Goal: Information Seeking & Learning: Learn about a topic

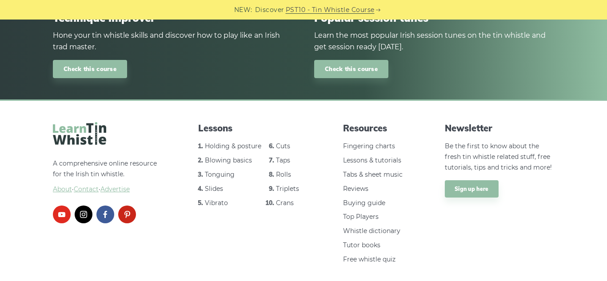
scroll to position [1182, 0]
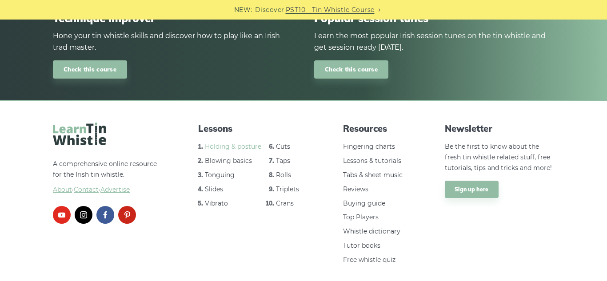
click at [235, 144] on link "Holding & posture" at bounding box center [233, 147] width 56 height 8
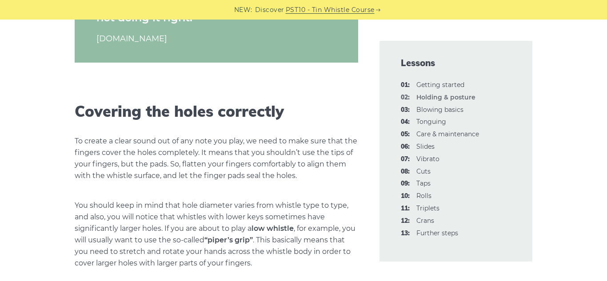
scroll to position [1109, 0]
click at [86, 173] on p "To create a clear sound out of any note you play, we need to make sure that the…" at bounding box center [217, 158] width 284 height 46
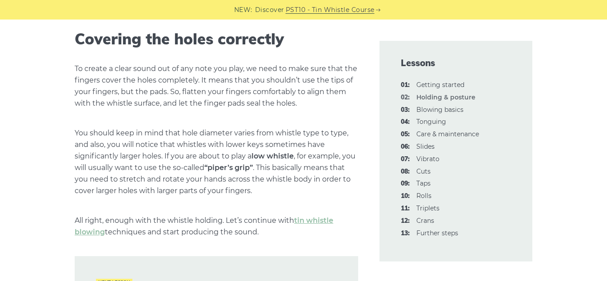
scroll to position [1184, 0]
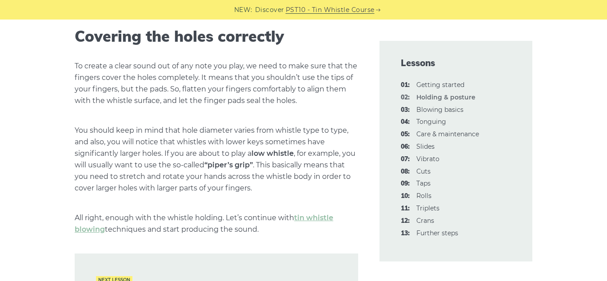
click at [270, 156] on strong "low whistle" at bounding box center [273, 153] width 42 height 8
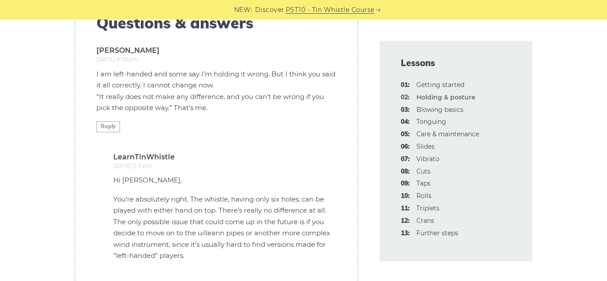
scroll to position [1860, 0]
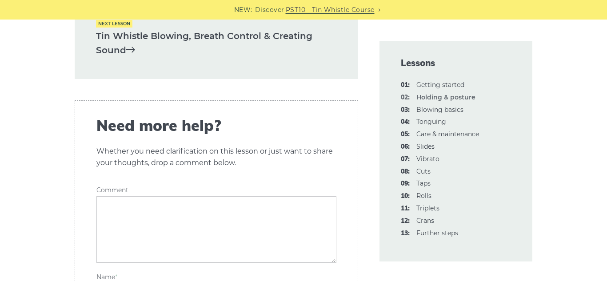
scroll to position [1368, 0]
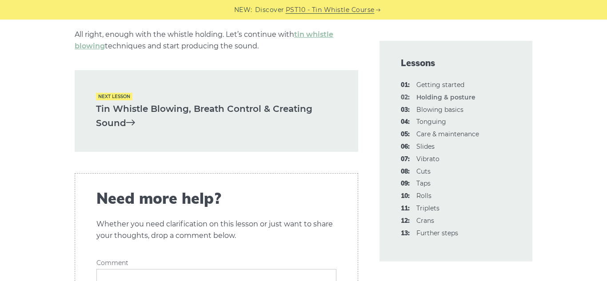
click at [121, 122] on link "Tin Whistle Blowing, Breath Control & Creating Sound" at bounding box center [216, 116] width 241 height 29
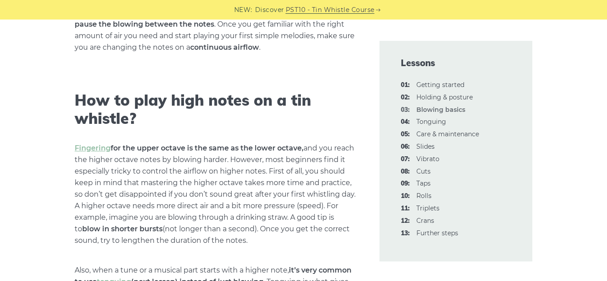
scroll to position [1278, 0]
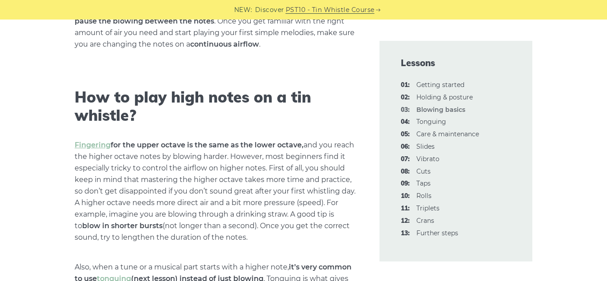
click at [220, 159] on p "Fingering for the upper octave is the same as the lower octave, and you reach t…" at bounding box center [217, 192] width 284 height 104
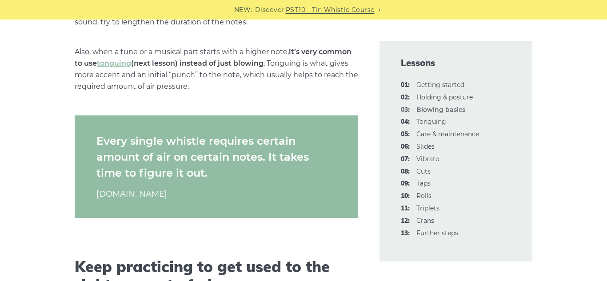
scroll to position [1495, 0]
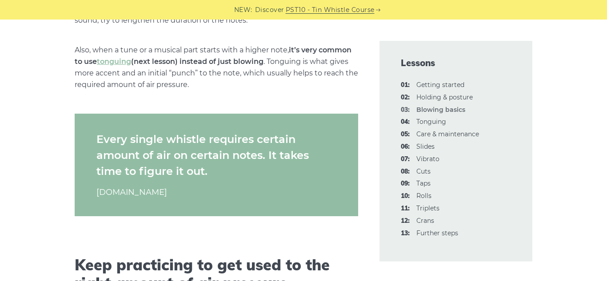
click at [307, 202] on figure "Every single whistle requires certain amount of air on certain notes. It takes …" at bounding box center [217, 165] width 284 height 106
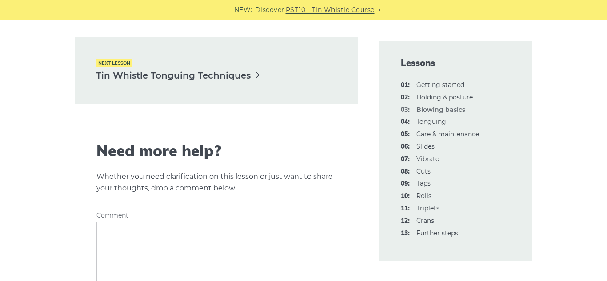
scroll to position [1910, 0]
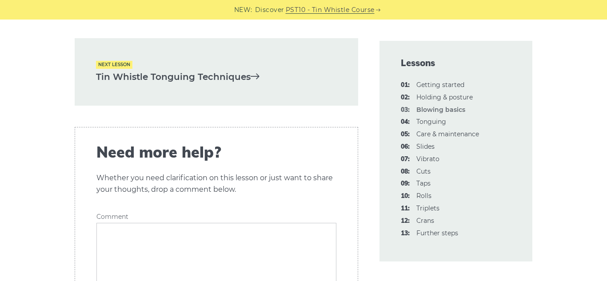
click at [243, 84] on link "Tin Whistle Tonguing Techniques" at bounding box center [216, 77] width 241 height 15
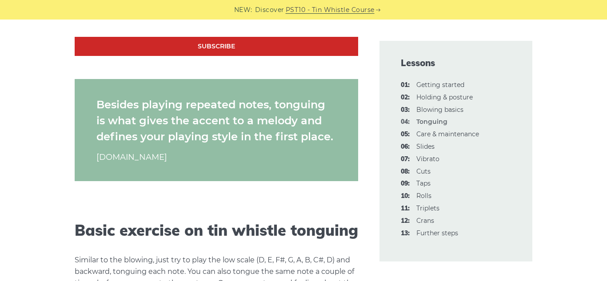
scroll to position [870, 0]
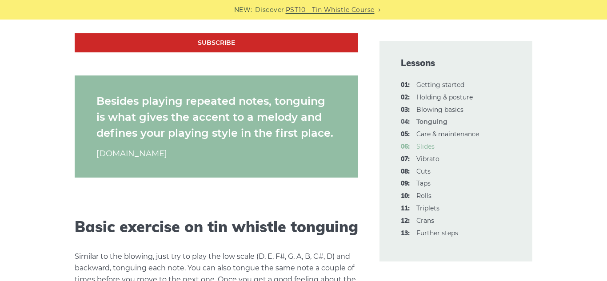
click at [421, 147] on link "06: Slides" at bounding box center [425, 147] width 18 height 8
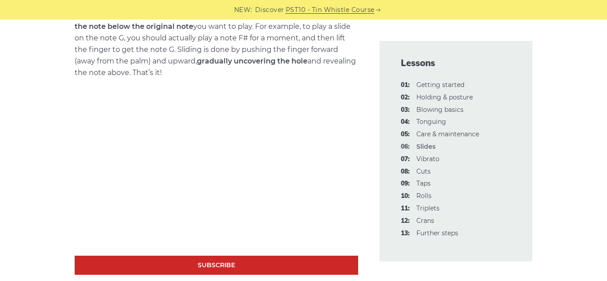
scroll to position [404, 0]
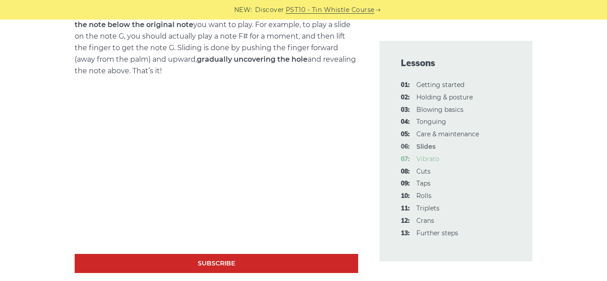
click at [423, 158] on link "07: Vibrato" at bounding box center [427, 159] width 23 height 8
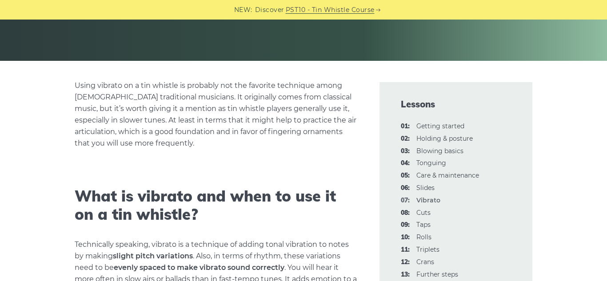
scroll to position [209, 0]
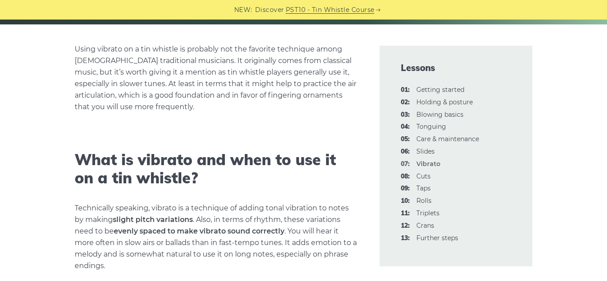
click at [342, 168] on h2 "What is vibrato and when to use it on a tin whistle?" at bounding box center [217, 169] width 284 height 36
click at [420, 177] on link "08: Cuts" at bounding box center [423, 176] width 14 height 8
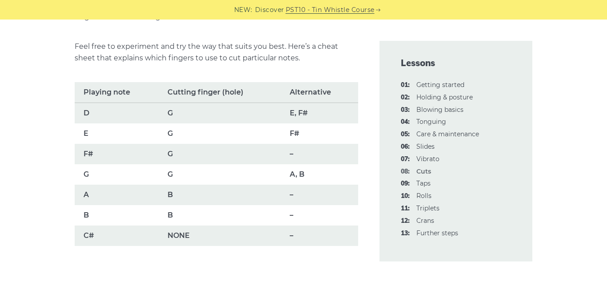
scroll to position [629, 0]
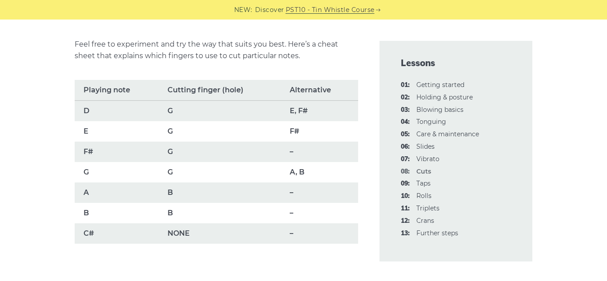
click at [321, 203] on td "–" at bounding box center [319, 213] width 77 height 20
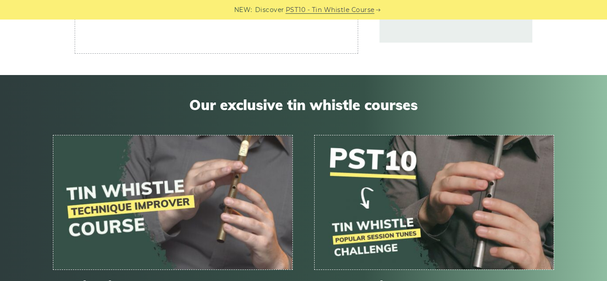
scroll to position [3825, 0]
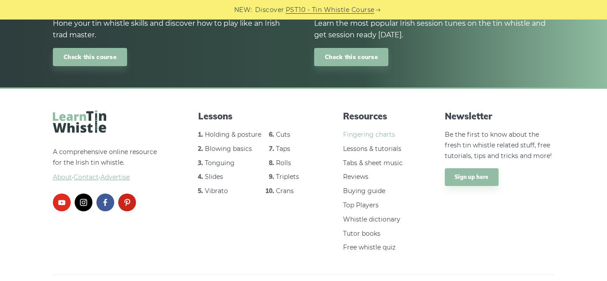
click at [358, 131] on link "Fingering charts" at bounding box center [369, 135] width 52 height 8
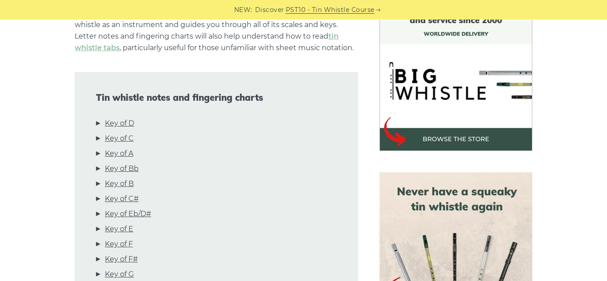
scroll to position [284, 0]
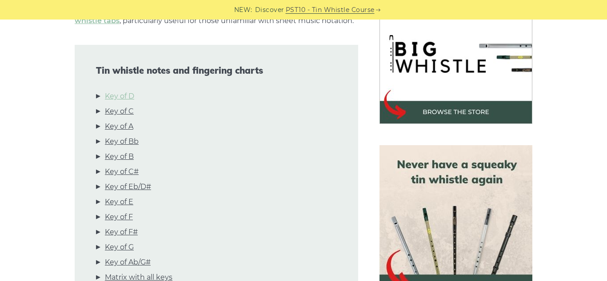
click at [122, 101] on link "Key of D" at bounding box center [119, 97] width 29 height 12
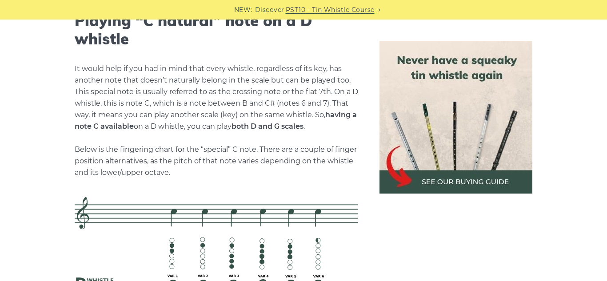
scroll to position [1889, 0]
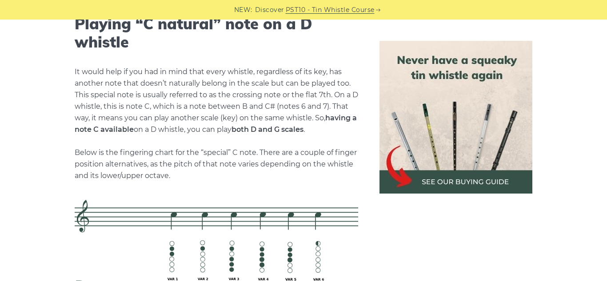
click at [148, 136] on p "It would help if you had in mind that every whistle, regardless of its key, has…" at bounding box center [217, 124] width 284 height 116
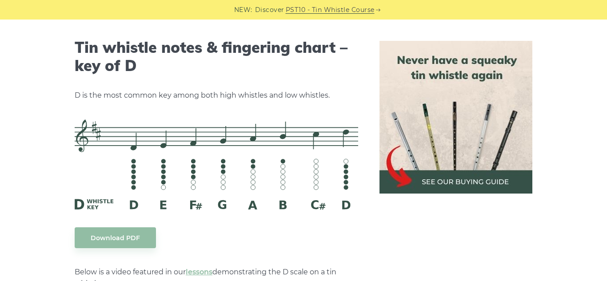
scroll to position [1389, 0]
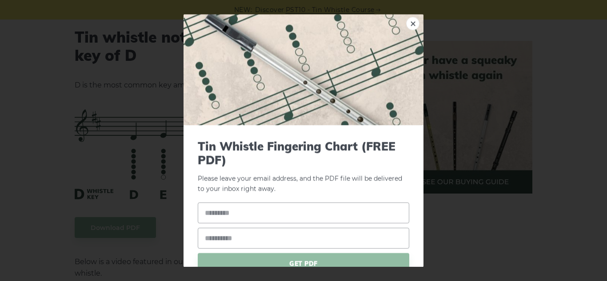
click at [64, 115] on div "× Tin Whistle Fingering Chart (FREE PDF) Please leave your email address, and t…" at bounding box center [303, 140] width 607 height 281
click at [141, 131] on div "× Tin Whistle Fingering Chart (FREE PDF) Please leave your email address, and t…" at bounding box center [303, 140] width 607 height 281
click at [410, 17] on link "×" at bounding box center [412, 23] width 13 height 13
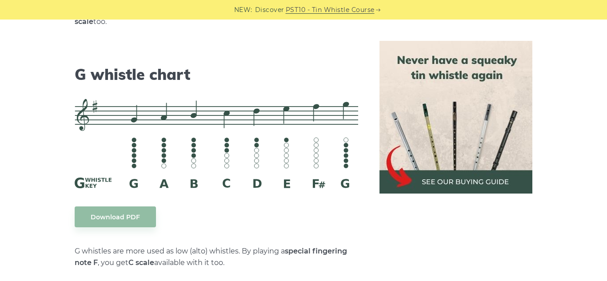
scroll to position [5413, 0]
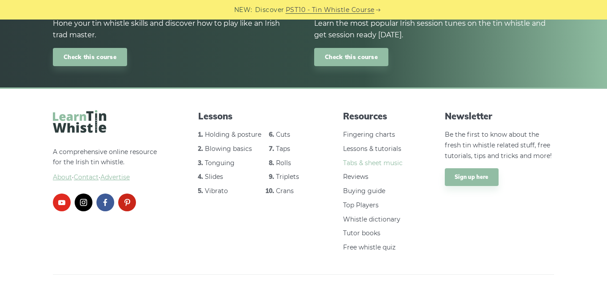
click at [374, 159] on link "Tabs & sheet music" at bounding box center [373, 163] width 60 height 8
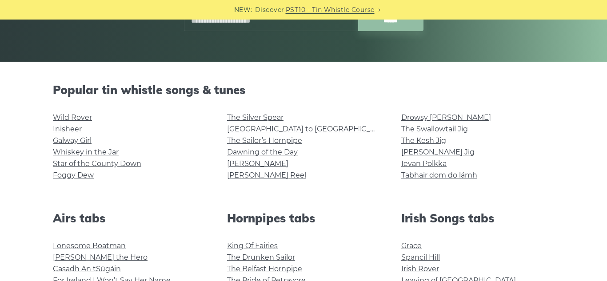
scroll to position [181, 0]
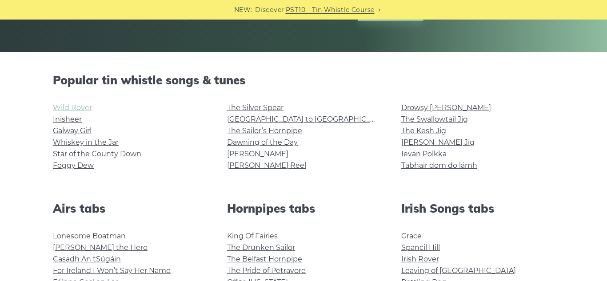
click at [73, 110] on link "Wild Rover" at bounding box center [72, 108] width 39 height 8
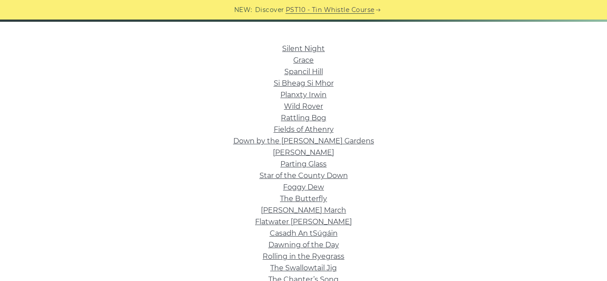
scroll to position [212, 0]
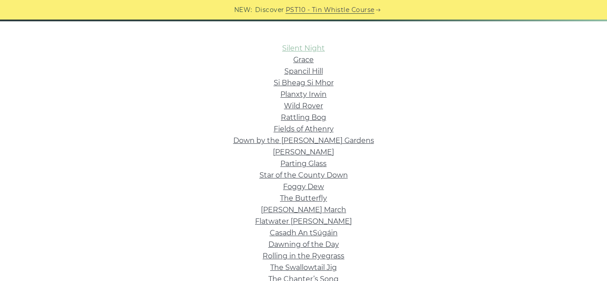
click at [287, 47] on link "Silent Night" at bounding box center [303, 48] width 43 height 8
